Goal: Find specific page/section: Find specific page/section

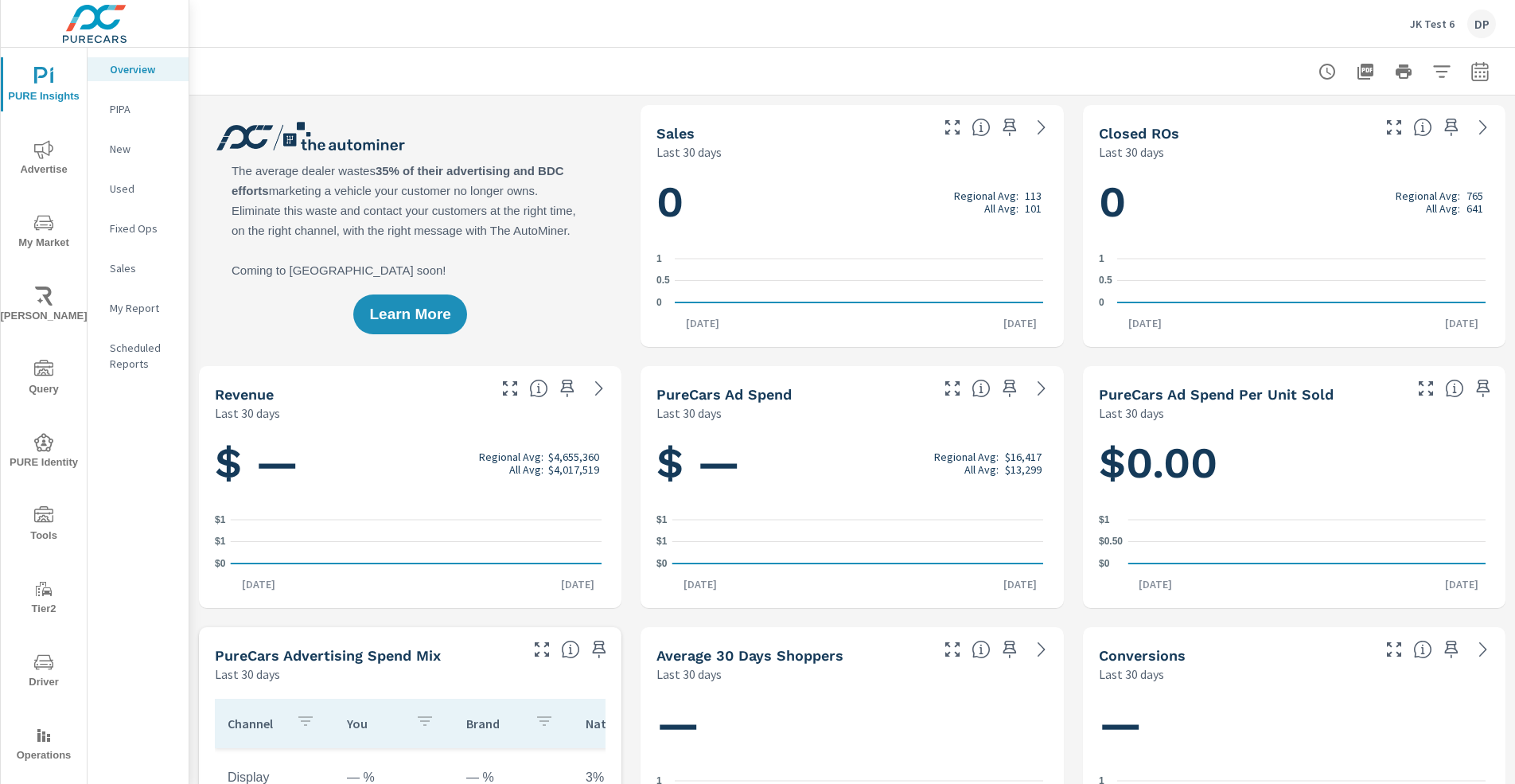
scroll to position [1, 0]
click at [40, 744] on span "Operations" at bounding box center [43, 744] width 76 height 39
